Goal: Contribute content: Add original content to the website for others to see

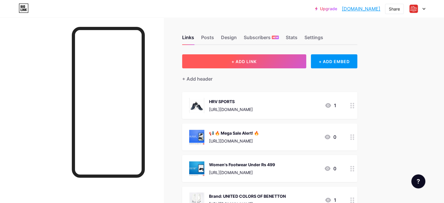
click at [257, 60] on span "+ ADD LINK" at bounding box center [244, 61] width 25 height 5
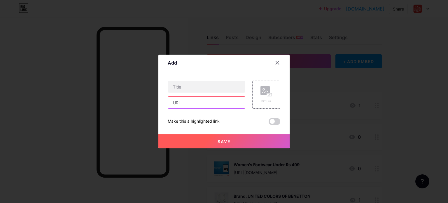
click at [202, 103] on input "text" at bounding box center [206, 103] width 77 height 12
paste input "[URL][DOMAIN_NAME]"
type input "[URL][DOMAIN_NAME]"
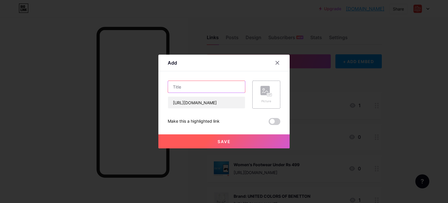
click at [215, 87] on input "text" at bounding box center [206, 87] width 77 height 12
paste input "Adizero EVO SL Shoes"
type input "Adizero EVO SL Shoes"
click at [267, 95] on rect at bounding box center [269, 94] width 5 height 3
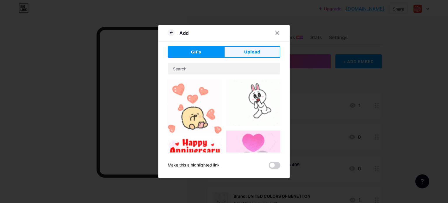
click at [253, 51] on span "Upload" at bounding box center [252, 52] width 16 height 6
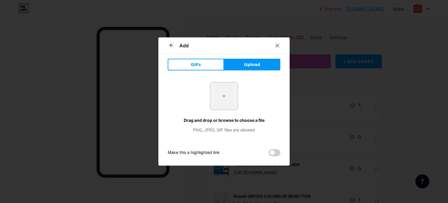
click at [224, 97] on input "file" at bounding box center [224, 95] width 27 height 27
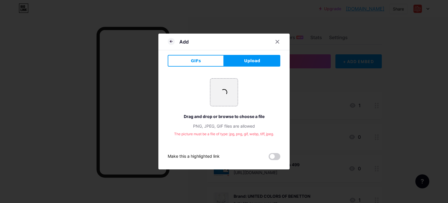
click at [259, 62] on button "Upload" at bounding box center [252, 61] width 56 height 12
click at [225, 93] on input "file" at bounding box center [224, 92] width 27 height 27
type input "C:\fakepath\Adizero_EVO_SL_Shoes_Black_JP7149_05_standard.avif"
click at [221, 95] on span at bounding box center [224, 92] width 8 height 8
click at [223, 92] on span at bounding box center [224, 92] width 8 height 8
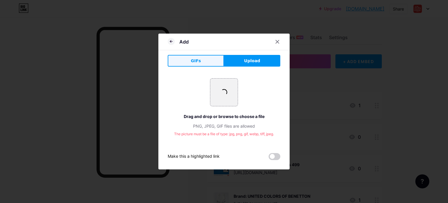
click at [200, 62] on button "GIFs" at bounding box center [196, 61] width 56 height 12
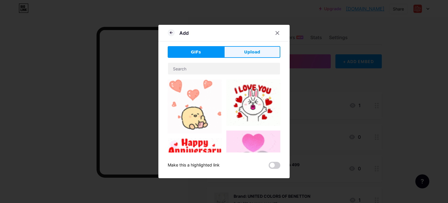
click at [250, 53] on span "Upload" at bounding box center [252, 52] width 16 height 6
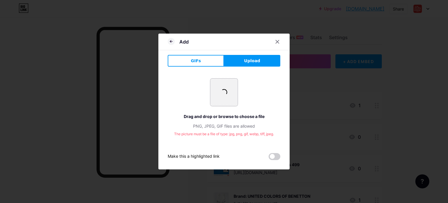
click at [221, 98] on input "file" at bounding box center [224, 92] width 27 height 27
type input "C:\fakepath\Adizero_EVO_SL_Shoes_Black_JP7149_04_standard.png"
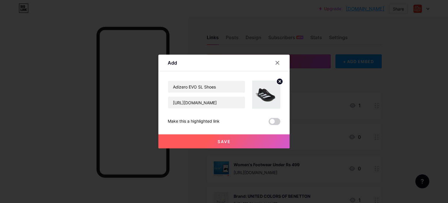
click at [272, 125] on span at bounding box center [275, 121] width 12 height 7
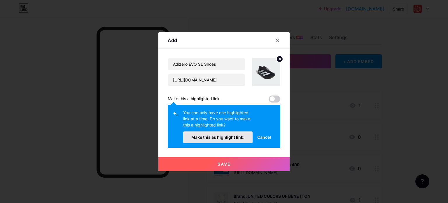
click at [234, 135] on span "Make this as highlight link." at bounding box center [218, 137] width 53 height 5
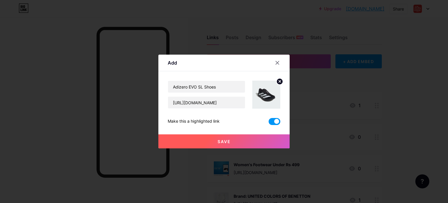
click at [233, 142] on button "Save" at bounding box center [224, 141] width 131 height 14
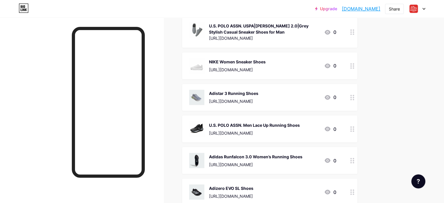
scroll to position [1054, 0]
